Goal: Book appointment/travel/reservation

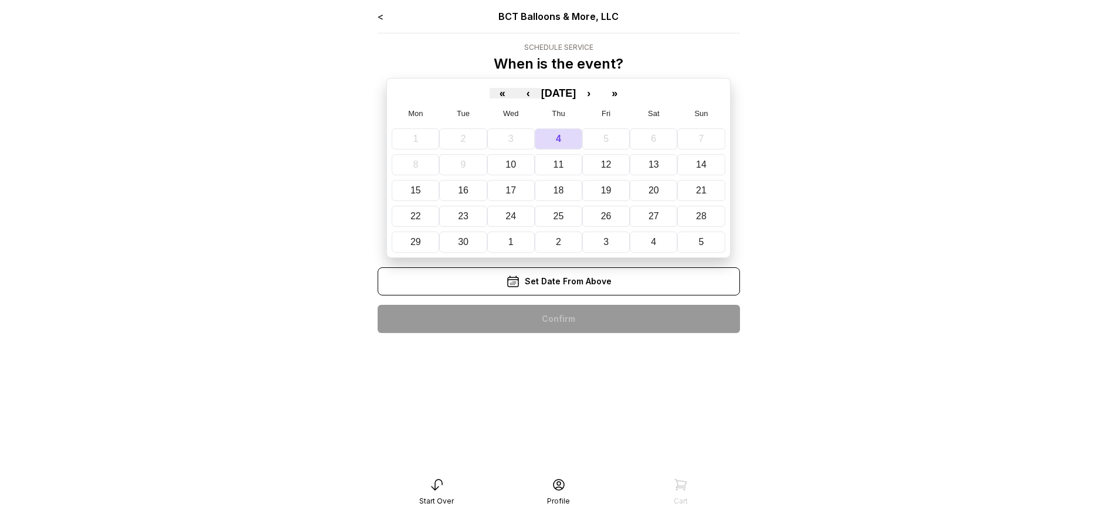
click at [558, 319] on div "< BCT Balloons & More, LLC Schedule Service When is the event? « ‹ [DATE] › » M…" at bounding box center [559, 175] width 362 height 333
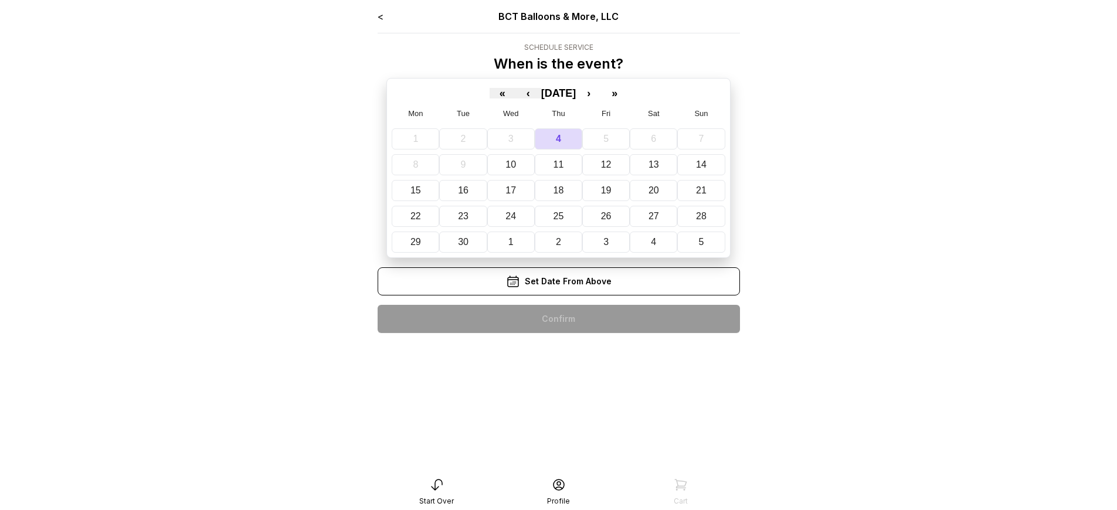
click at [558, 319] on div "< BCT Balloons & More, LLC Schedule Service When is the event? « ‹ [DATE] › » M…" at bounding box center [559, 175] width 362 height 333
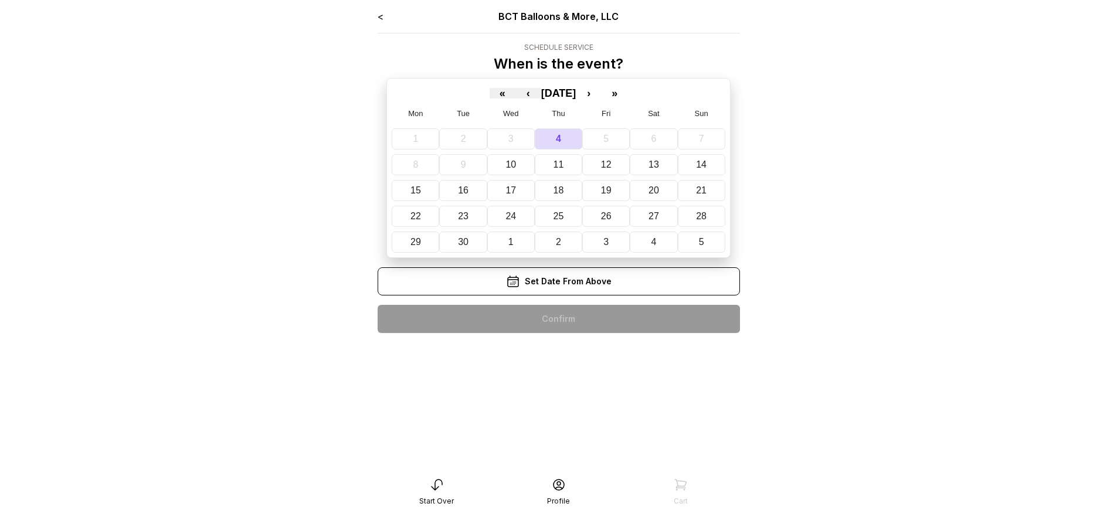
click at [558, 319] on div "< BCT Balloons & More, LLC Schedule Service When is the event? « ‹ [DATE] › » M…" at bounding box center [559, 175] width 362 height 333
click at [558, 319] on div "< BCT Balloons & More, LLC Schedule Service When is the event? « ‹ September 20…" at bounding box center [559, 175] width 362 height 333
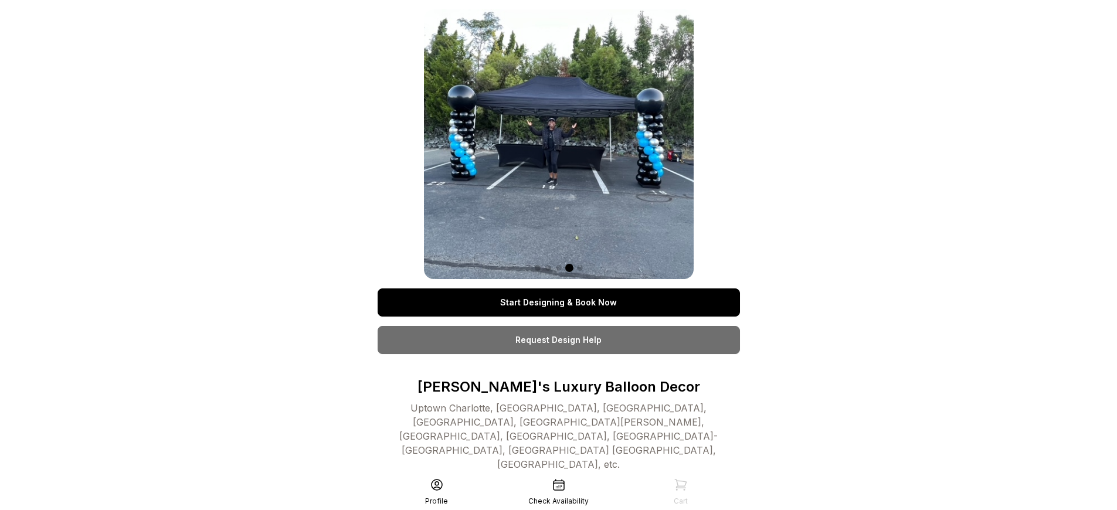
click at [558, 303] on link "Start Designing & Book Now" at bounding box center [559, 302] width 362 height 28
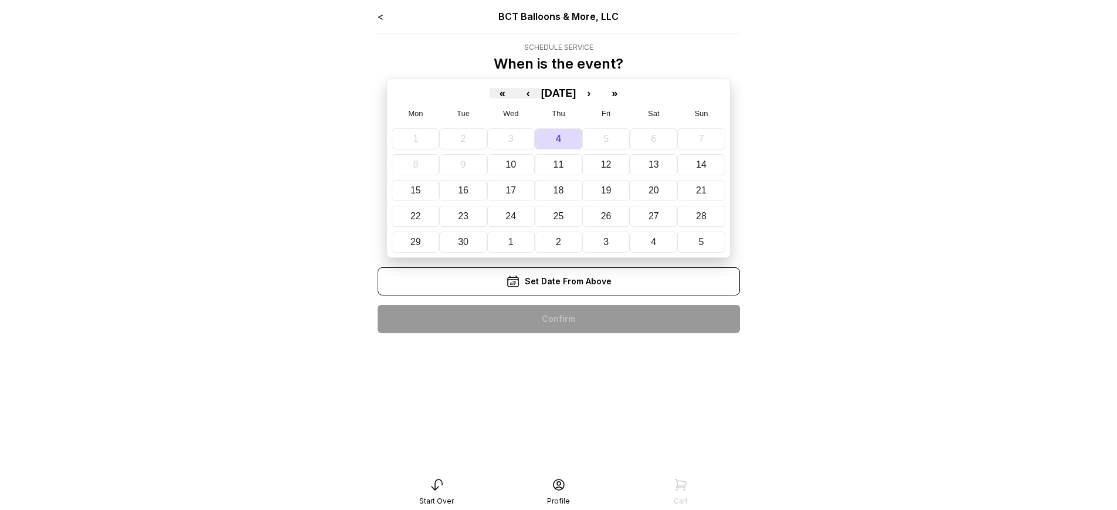
scroll to position [23, 0]
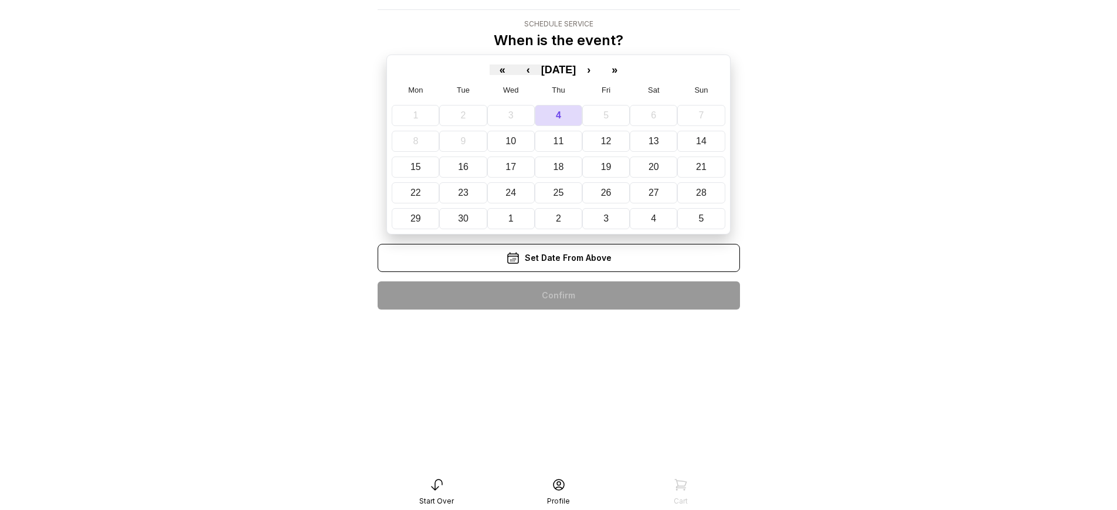
click at [558, 295] on div "< BCT Balloons & More, LLC Schedule Service When is the event? « ‹ September 20…" at bounding box center [559, 152] width 362 height 333
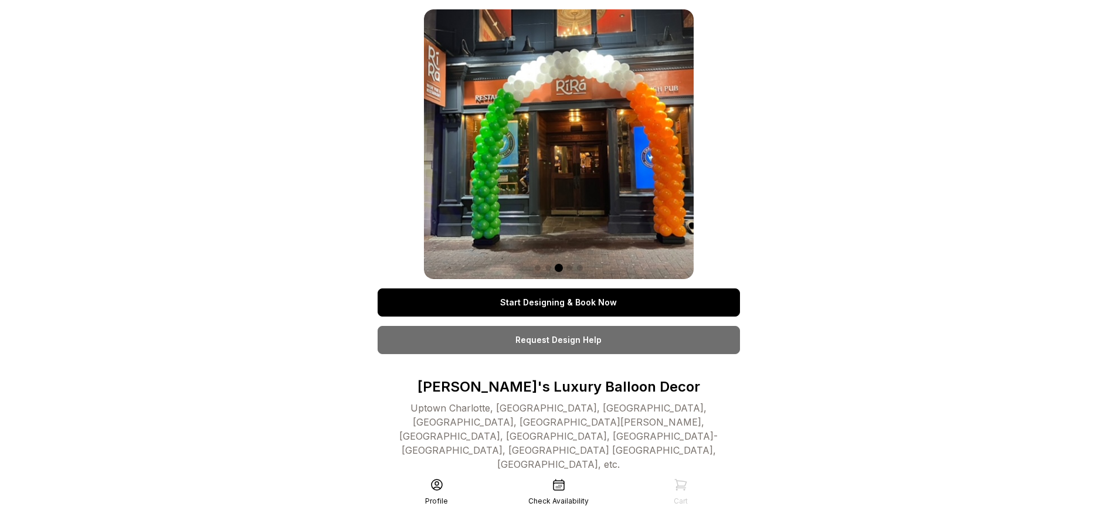
click at [558, 303] on link "Start Designing & Book Now" at bounding box center [559, 302] width 362 height 28
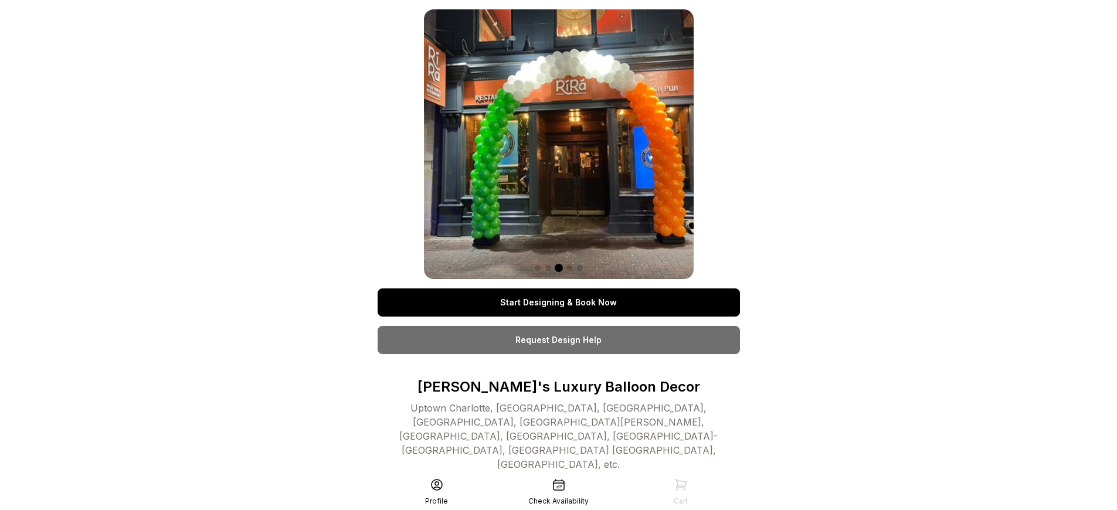
click at [558, 303] on link "Start Designing & Book Now" at bounding box center [559, 302] width 362 height 28
